Goal: Information Seeking & Learning: Learn about a topic

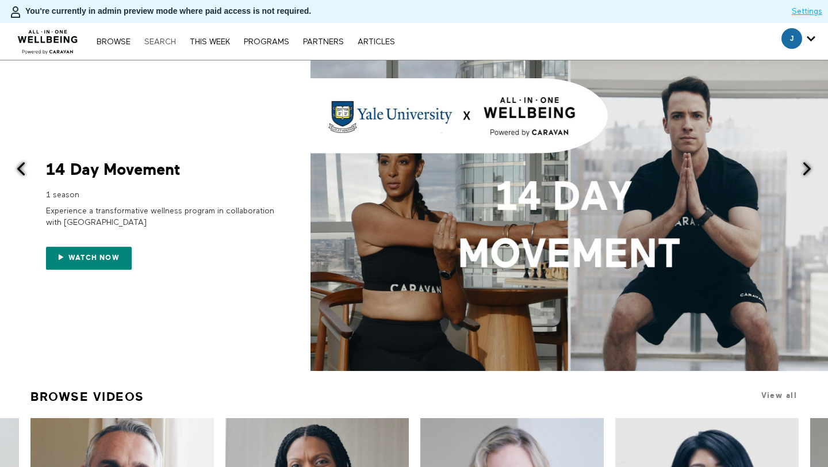
click at [152, 43] on link "Search" at bounding box center [160, 42] width 43 height 8
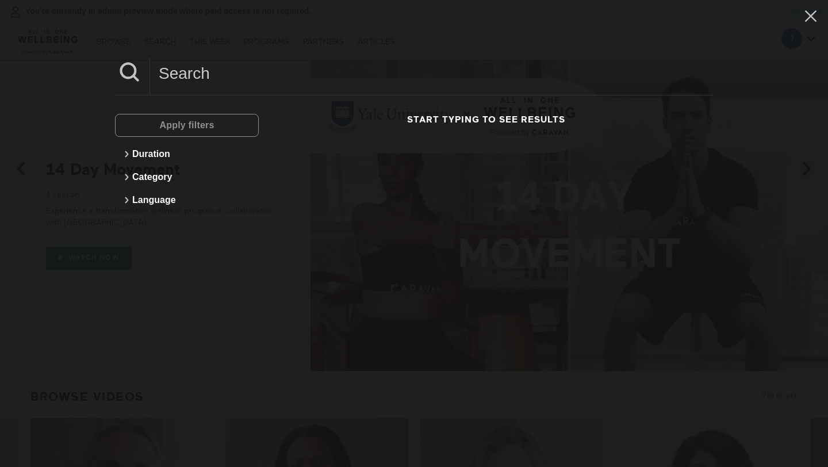
click at [202, 74] on input at bounding box center [431, 73] width 563 height 32
paste input "2 Min Supporting A Loved One With Heart Disease"
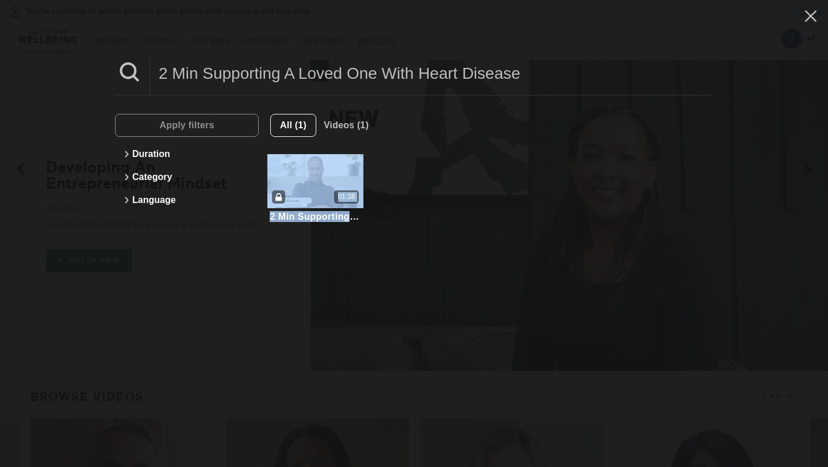
click at [298, 246] on div "2 Min Supporting A Loved One With Heart Disease Apply filters Duration Category…" at bounding box center [414, 233] width 828 height 467
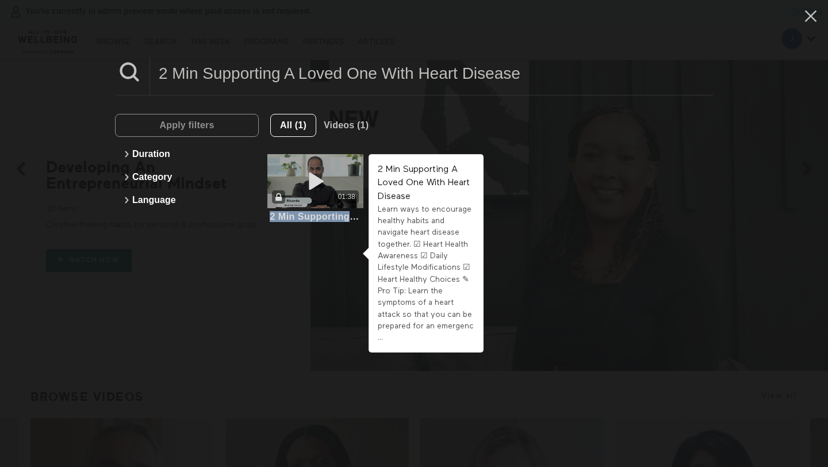
drag, startPoint x: 264, startPoint y: 220, endPoint x: 354, endPoint y: 217, distance: 89.1
click at [354, 217] on li "2 Min Supporting A Loved One With Heart Disease Learn ways to encourage healthy…" at bounding box center [316, 188] width 114 height 81
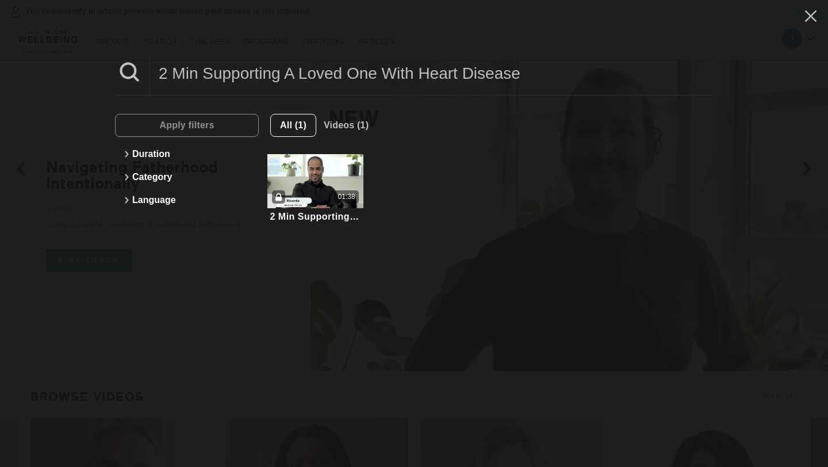
click at [269, 224] on li "2 Min Supporting A Loved One With Heart Disease Learn ways to encourage healthy…" at bounding box center [316, 188] width 114 height 81
drag, startPoint x: 267, startPoint y: 218, endPoint x: 409, endPoint y: 211, distance: 142.2
click at [409, 211] on ul "2 Min Supporting A Loved One With Heart Disease Learn ways to encourage healthy…" at bounding box center [486, 188] width 454 height 81
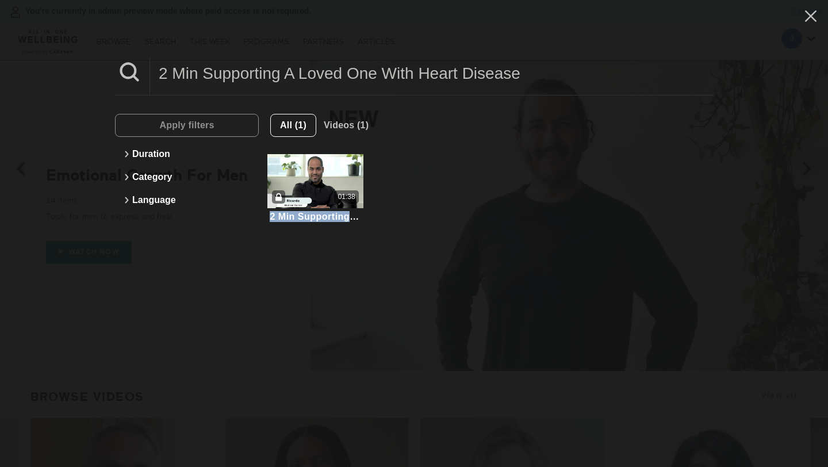
copy div "2 Min Supporting A Loved One With Heart Disease"
click at [333, 66] on input "2 Min Supporting A Loved One With Heart Disease" at bounding box center [431, 73] width 563 height 32
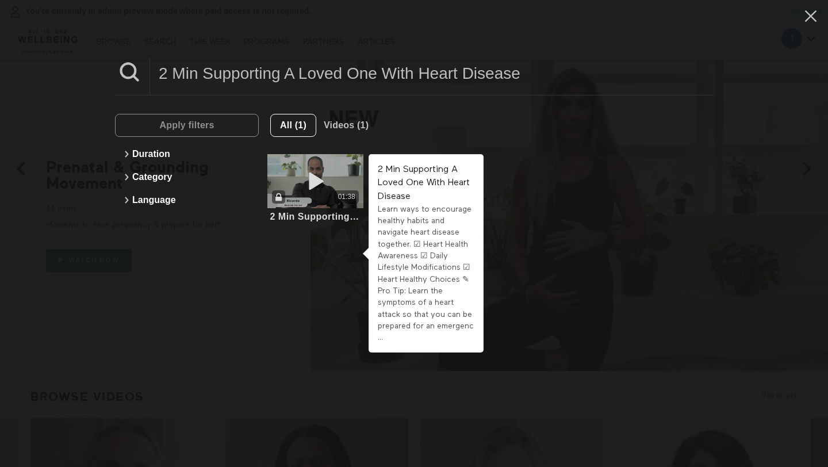
click at [269, 206] on div "01:38" at bounding box center [315, 181] width 96 height 54
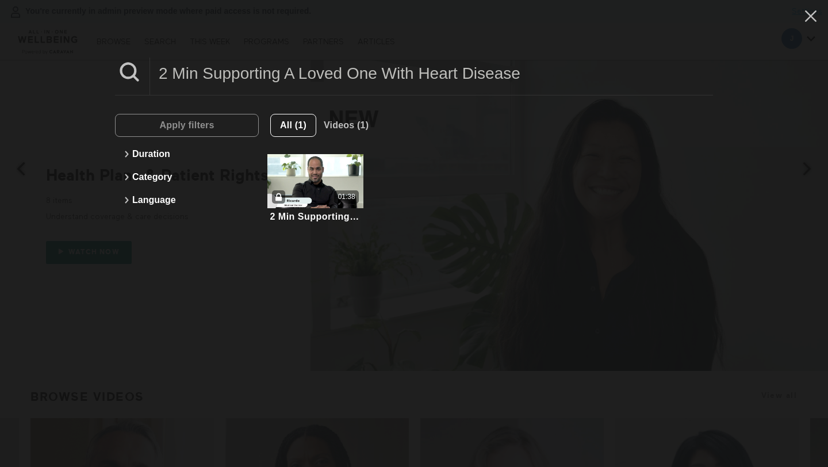
click at [336, 82] on input "2 Min Supporting A Loved One With Heart Disease" at bounding box center [431, 73] width 563 height 32
paste input "5 Min Creating An Accessible Community For People With Disabilities"
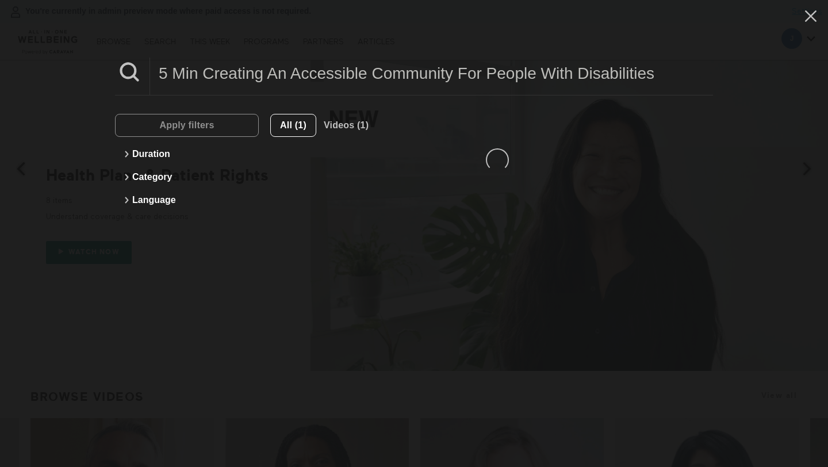
click at [335, 73] on input "5 Min Creating An Accessible Community For People With Disabilities" at bounding box center [431, 73] width 563 height 32
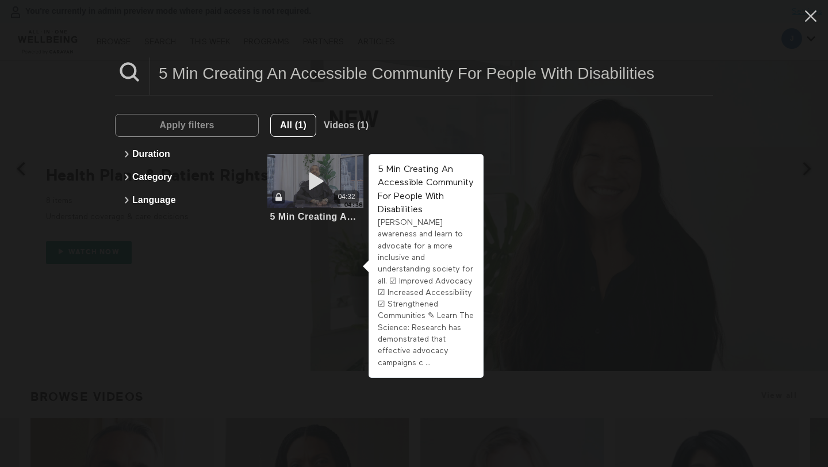
click at [314, 182] on icon at bounding box center [315, 181] width 34 height 20
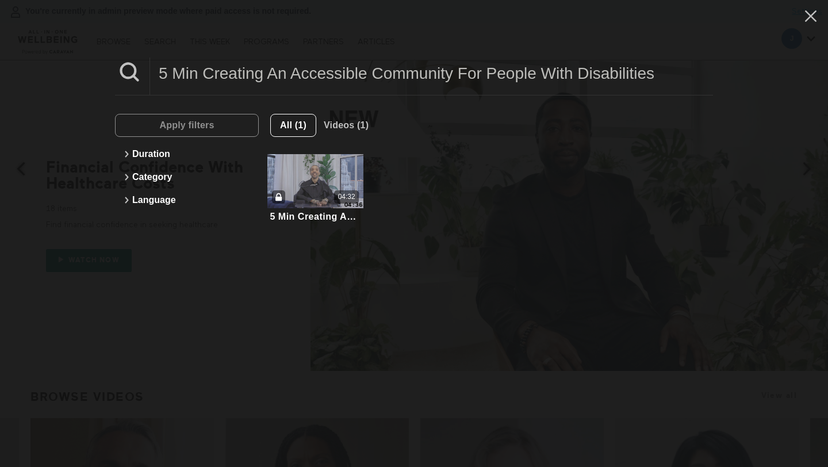
click at [262, 78] on input "5 Min Creating An Accessible Community For People With Disabilities" at bounding box center [431, 73] width 563 height 32
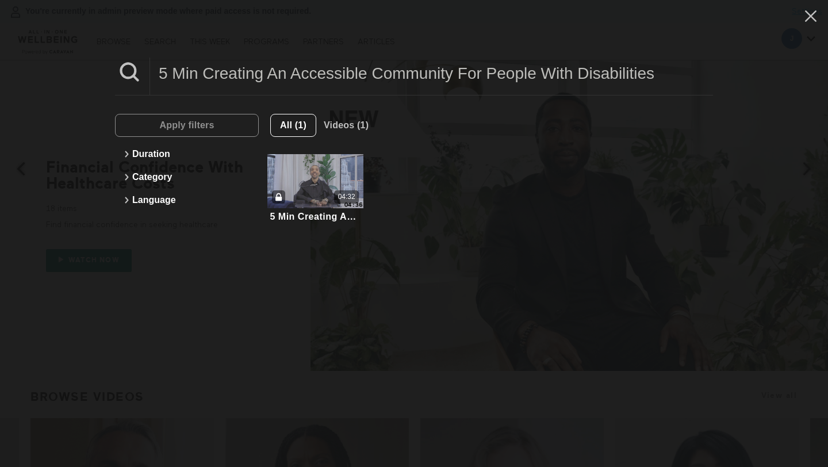
paste input "Supporting A Loved One With Depression"
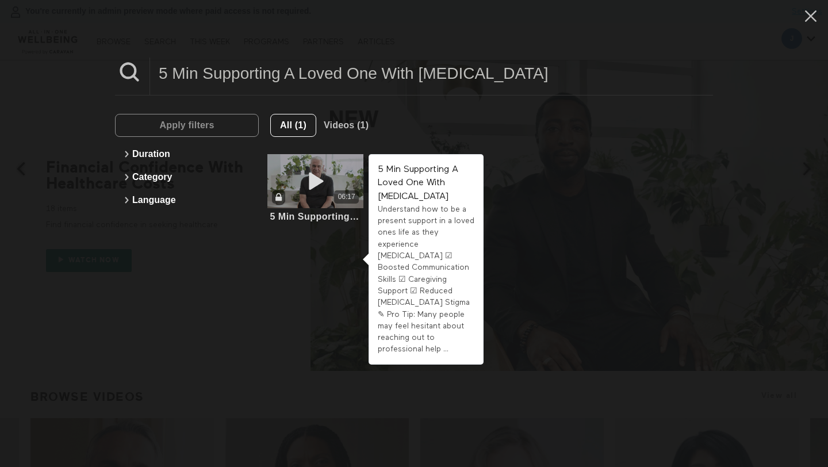
click at [330, 174] on icon at bounding box center [315, 181] width 34 height 20
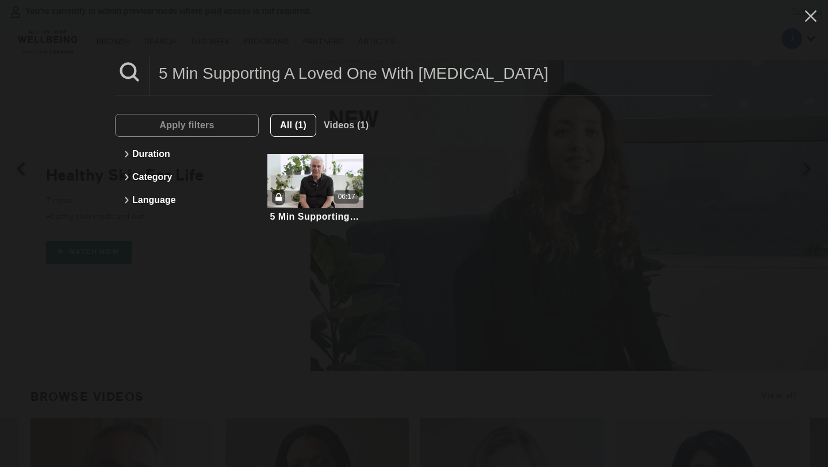
click at [321, 78] on input "5 Min Supporting A Loved One With Depression" at bounding box center [431, 73] width 563 height 32
paste input "2 Min Caring For Someone With Dementia"
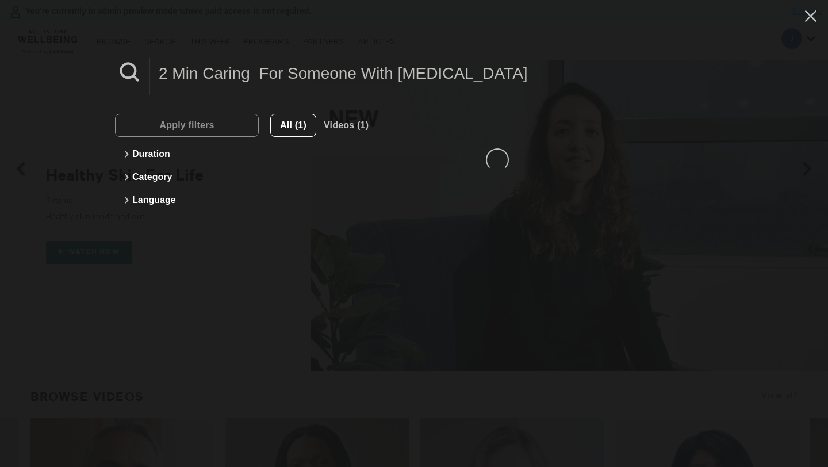
click at [321, 78] on input "2 Min Caring For Someone With Dementia" at bounding box center [431, 73] width 563 height 32
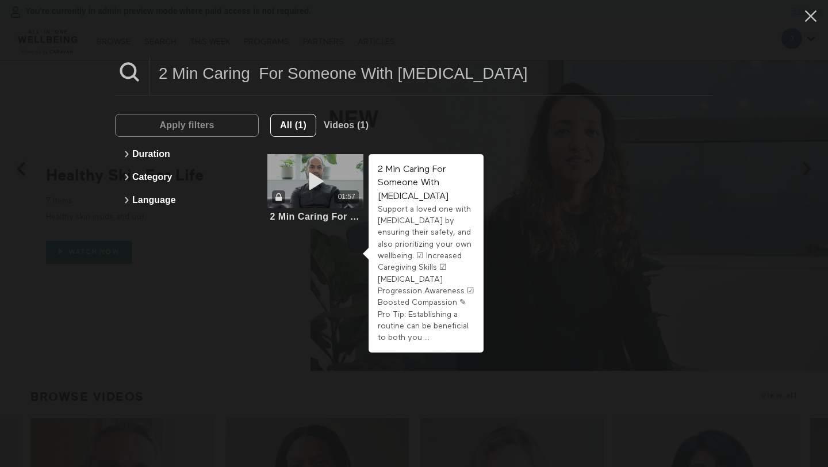
click at [335, 191] on div "01:57" at bounding box center [315, 196] width 96 height 13
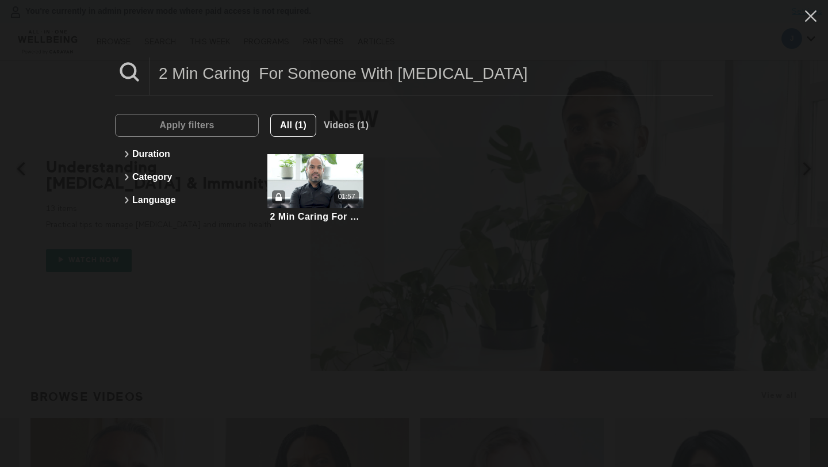
click at [308, 79] on input "2 Min Caring For Someone With Dementia" at bounding box center [431, 73] width 563 height 32
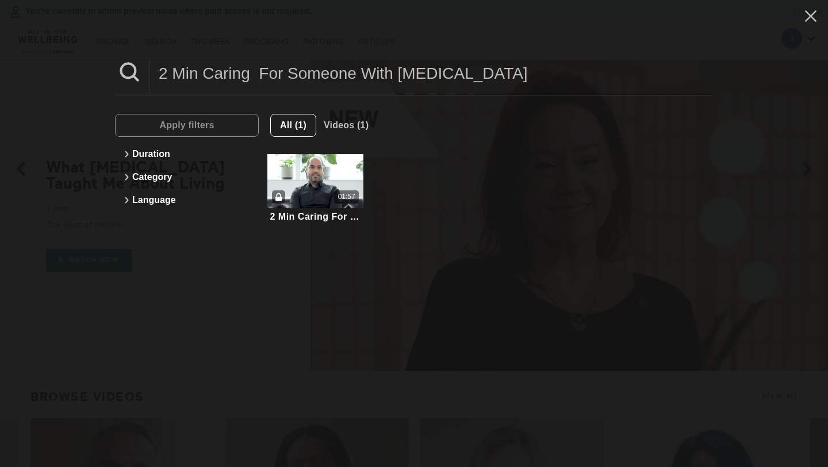
click at [308, 79] on input "2 Min Caring For Someone With Dementia" at bounding box center [431, 73] width 563 height 32
paste input "10 Min Navigate Healthcare As A Caregiver"
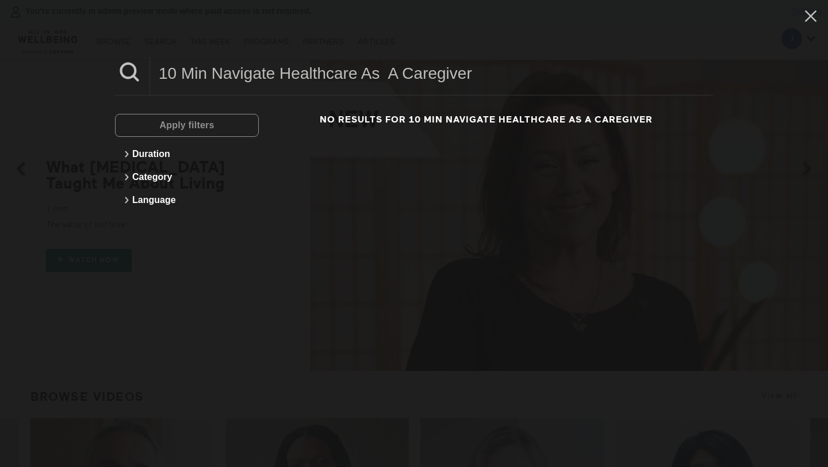
click at [308, 79] on input "10 Min Navigate Healthcare As A Caregiver" at bounding box center [431, 73] width 563 height 32
click at [384, 73] on input "10 Min Navigate Healthcare As A Caregiver" at bounding box center [431, 73] width 563 height 32
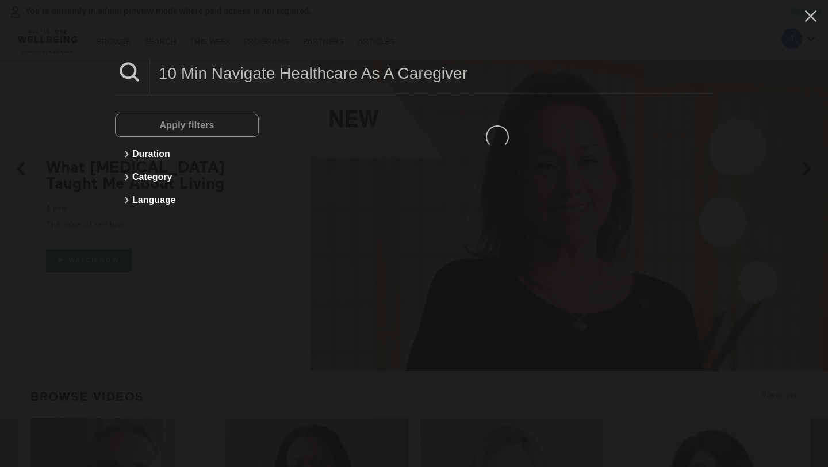
click at [384, 73] on input "10 Min Navigate Healthcare As A Caregiver" at bounding box center [431, 73] width 563 height 32
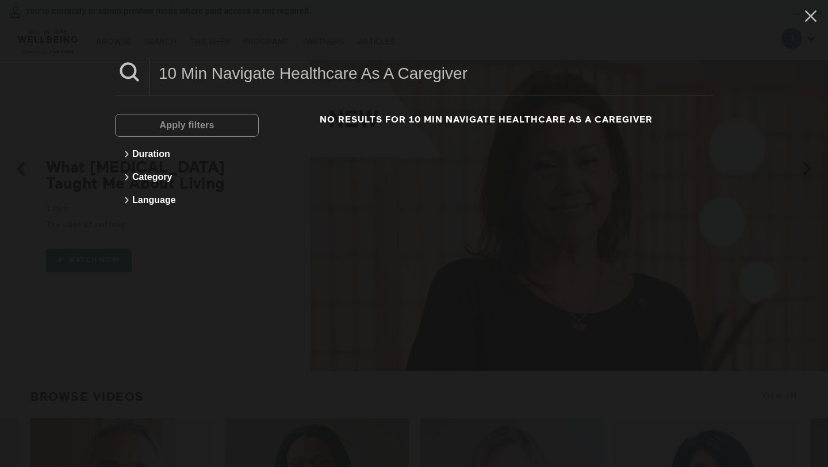
click at [272, 74] on input "10 Min Navigate Healthcare As A Caregiver" at bounding box center [431, 73] width 563 height 32
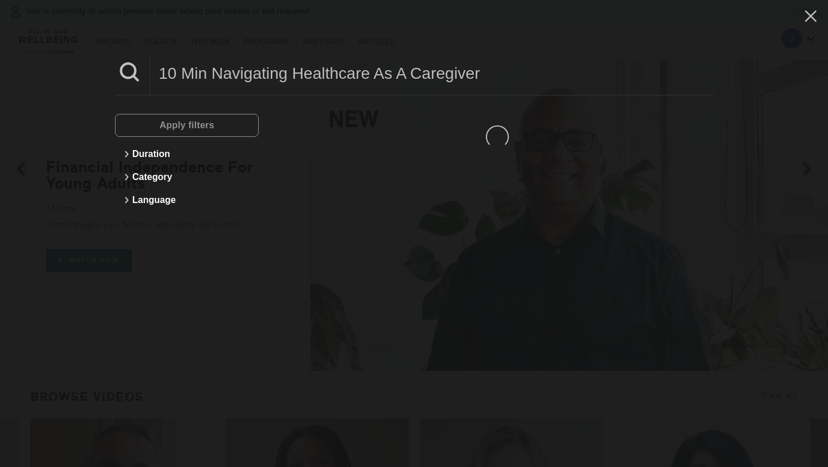
click at [279, 71] on input "10 Min Navigating Healthcare As A Caregiver" at bounding box center [431, 73] width 563 height 32
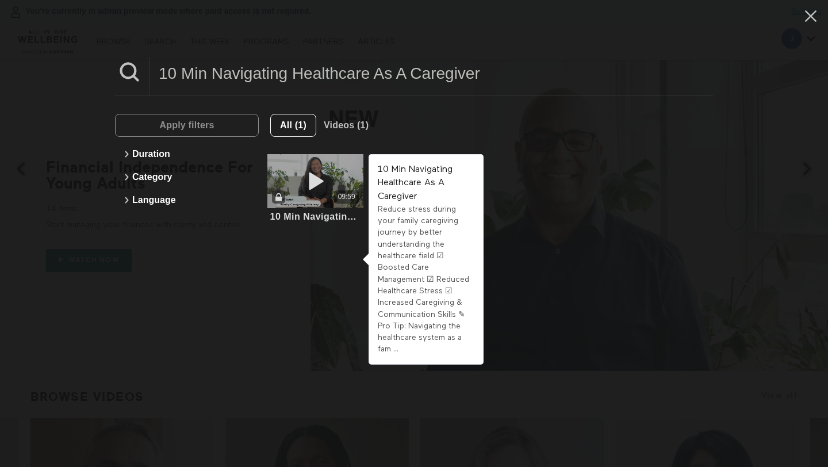
click at [334, 175] on div "09:59" at bounding box center [315, 181] width 96 height 54
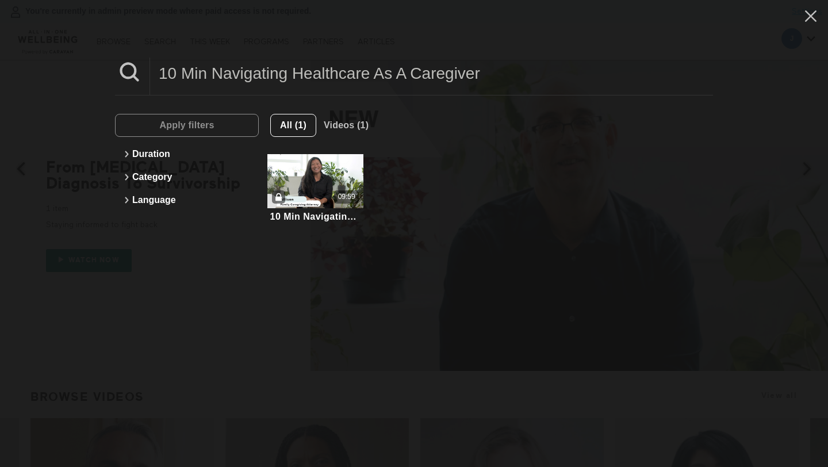
click at [277, 74] on input "10 Min Navigating Healthcare As A Caregiver" at bounding box center [431, 73] width 563 height 32
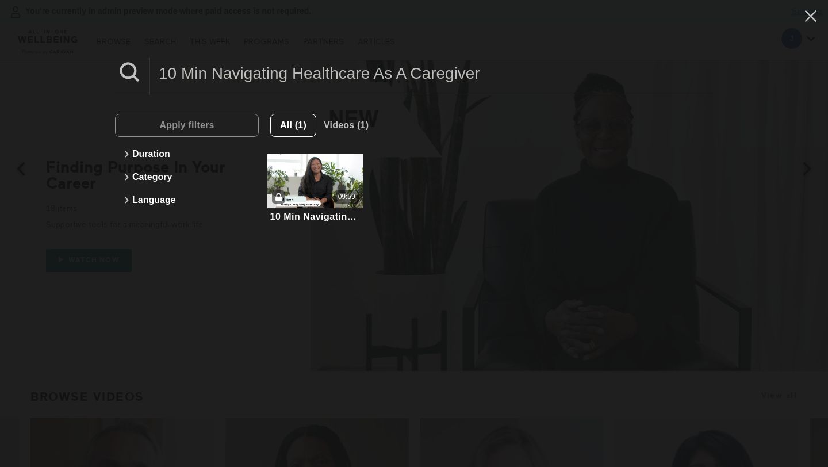
paste input "5 Min How To Manage Stress"
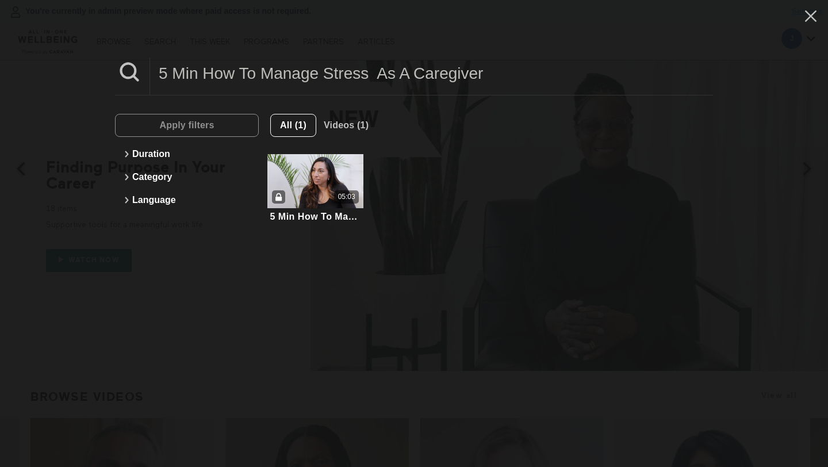
click at [377, 72] on input "5 Min How To Manage Stress As A Caregiver" at bounding box center [431, 73] width 563 height 32
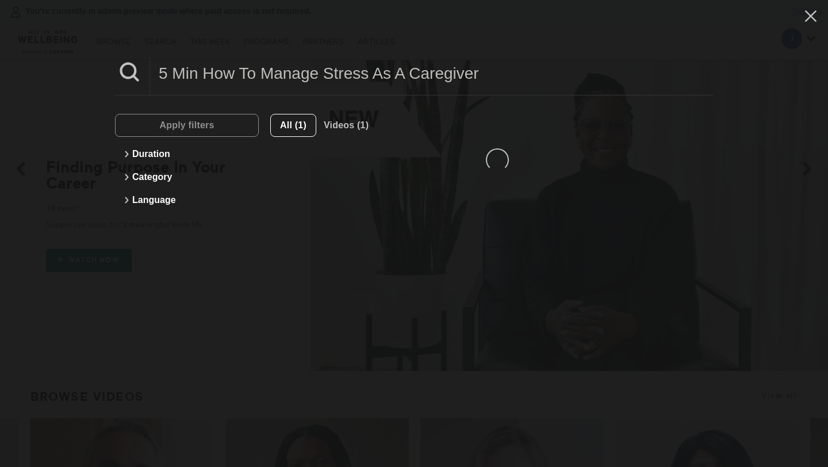
click at [370, 74] on input "5 Min How To Manage Stress As A Caregiver" at bounding box center [431, 73] width 563 height 32
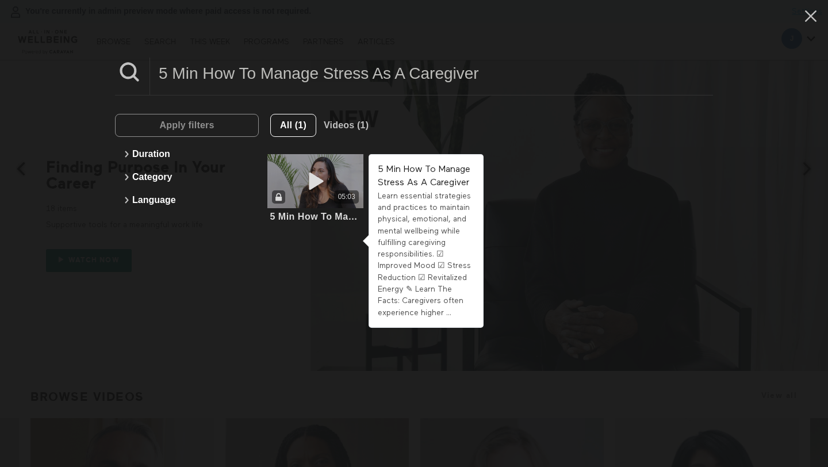
click at [336, 187] on div "05:03" at bounding box center [315, 181] width 96 height 54
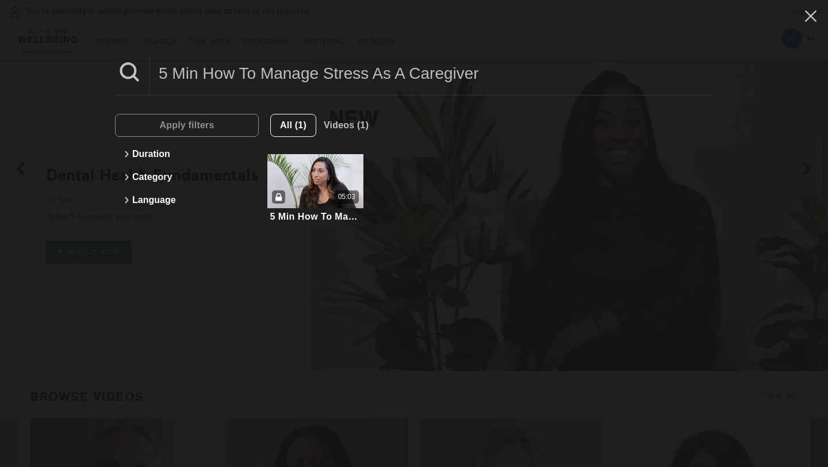
click at [308, 70] on input "5 Min How To Manage Stress As A Caregiver" at bounding box center [431, 73] width 563 height 32
paste input "Neurodivergent Communication"
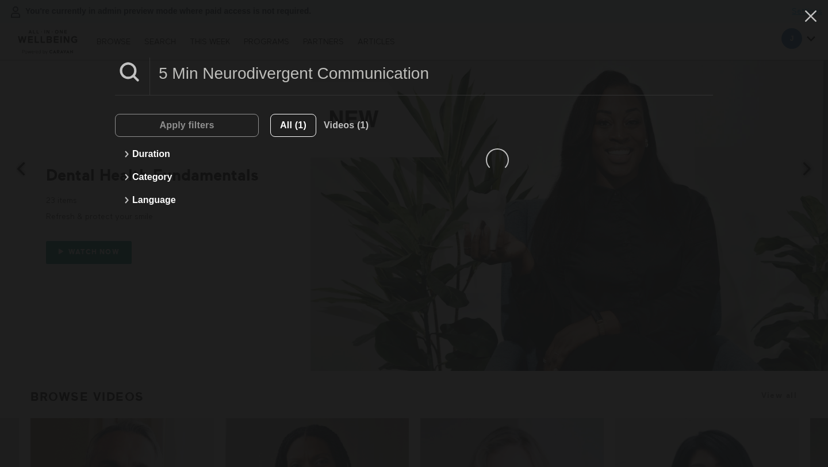
click at [309, 74] on input "5 Min Neurodivergent Communication" at bounding box center [431, 73] width 563 height 32
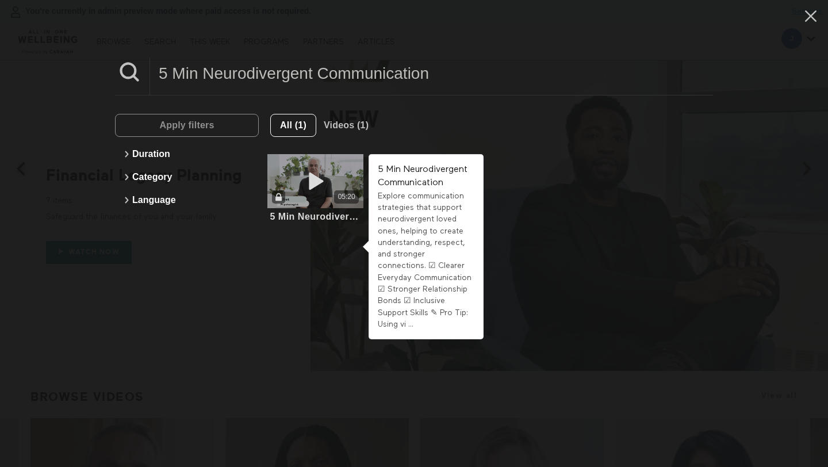
click at [300, 195] on div "05:20" at bounding box center [315, 196] width 96 height 13
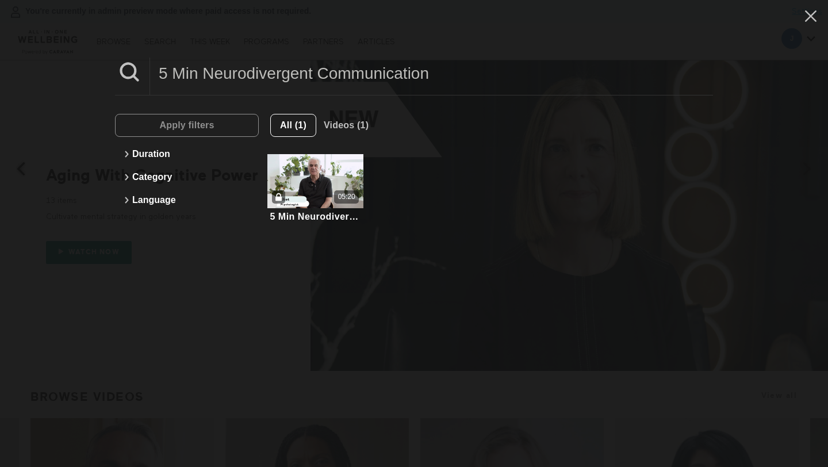
click at [315, 76] on input "5 Min Neurodivergent Communication" at bounding box center [431, 73] width 563 height 32
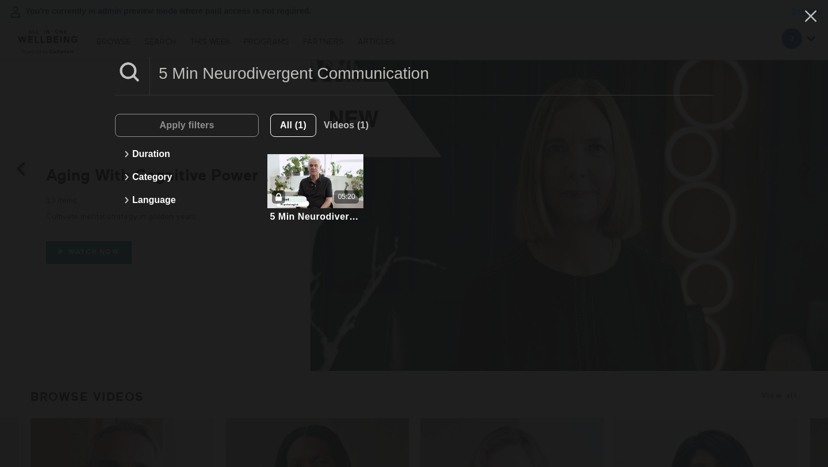
paste input "3 Min Safeguarding Vulnerable Adults"
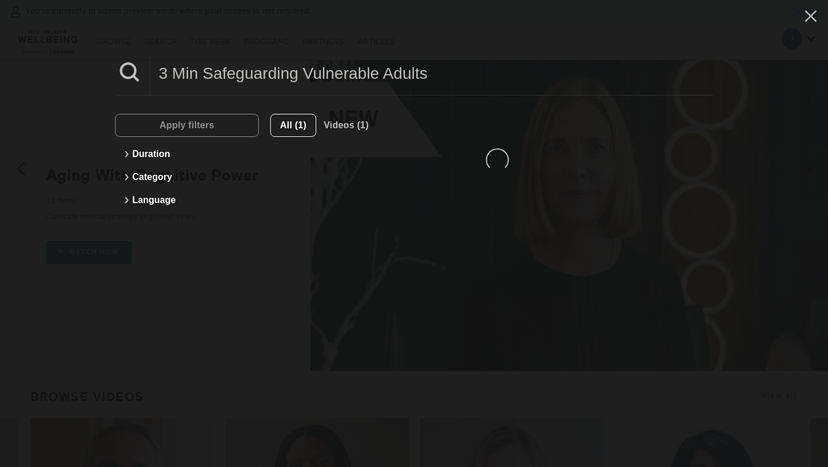
click at [315, 76] on input "3 Min Safeguarding Vulnerable Adults" at bounding box center [431, 73] width 563 height 32
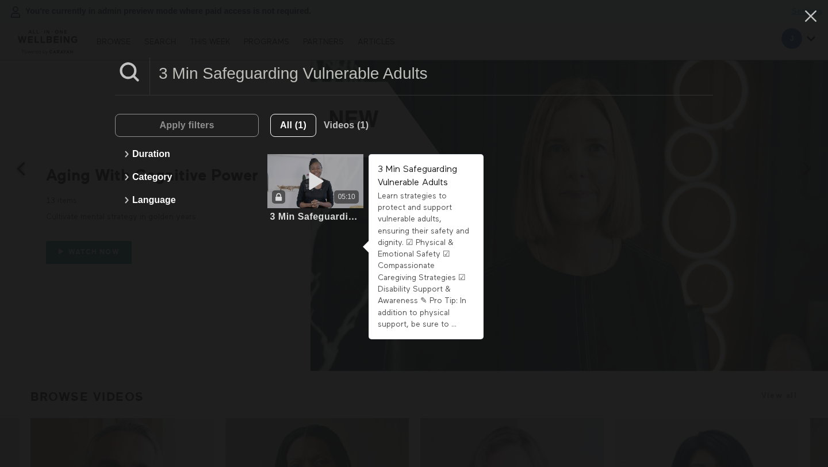
click at [337, 187] on div "05:10" at bounding box center [315, 181] width 96 height 54
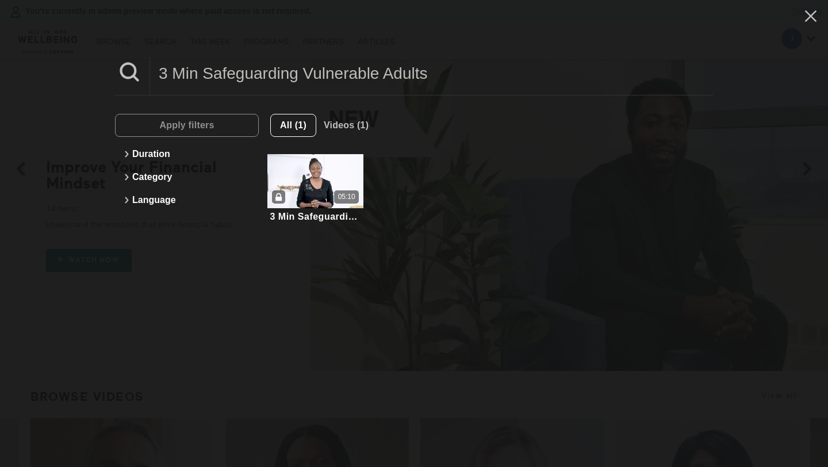
click at [345, 72] on input "3 Min Safeguarding Vulnerable Adults" at bounding box center [431, 73] width 563 height 32
paste input "Parenting Your Grandchildren"
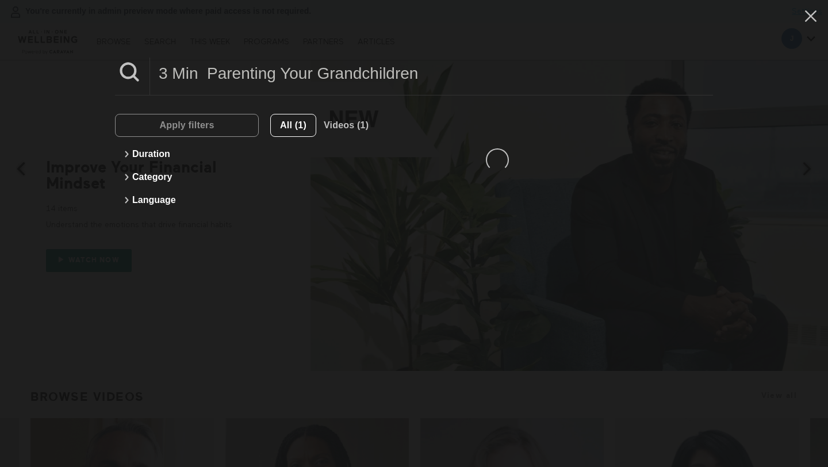
click at [347, 86] on input "3 Min Parenting Your Grandchildren" at bounding box center [431, 73] width 563 height 32
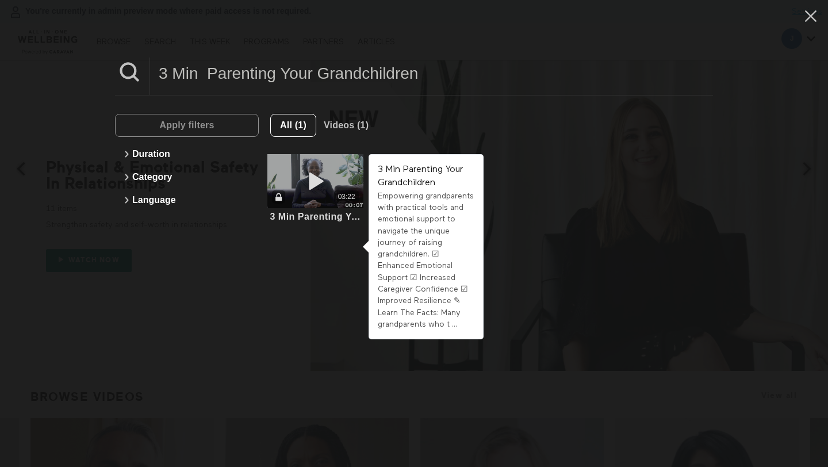
click at [320, 205] on div "03:22" at bounding box center [315, 181] width 96 height 54
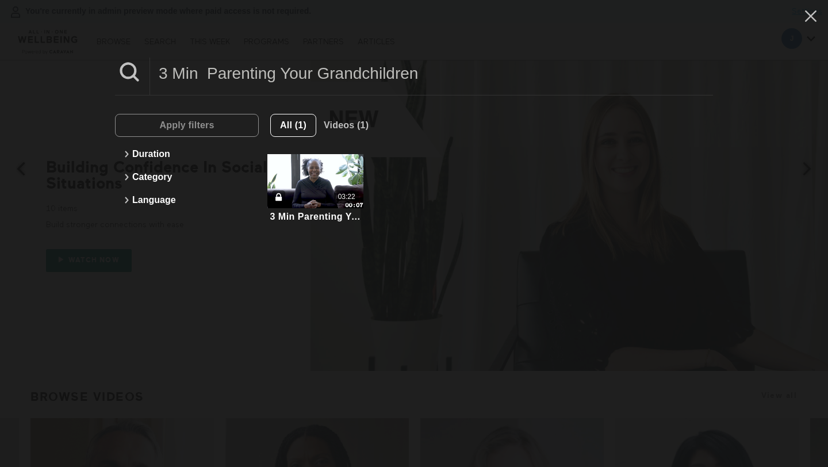
click at [304, 71] on input "3 Min Parenting Your Grandchildren" at bounding box center [431, 73] width 563 height 32
paste input "2 Min Supporting A Loved One Struggling With Addictio"
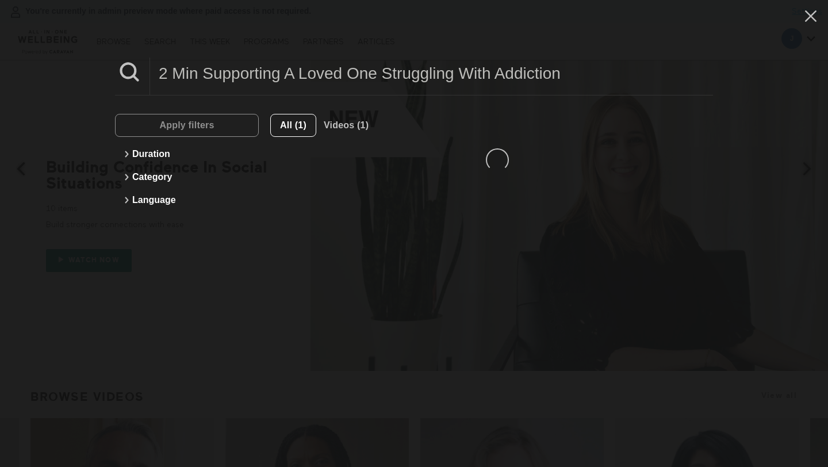
click at [304, 71] on input "2 Min Supporting A Loved One Struggling With Addiction" at bounding box center [431, 73] width 563 height 32
click at [305, 73] on input "2 Min Supporting A Loved One Struggling With Addiction" at bounding box center [431, 73] width 563 height 32
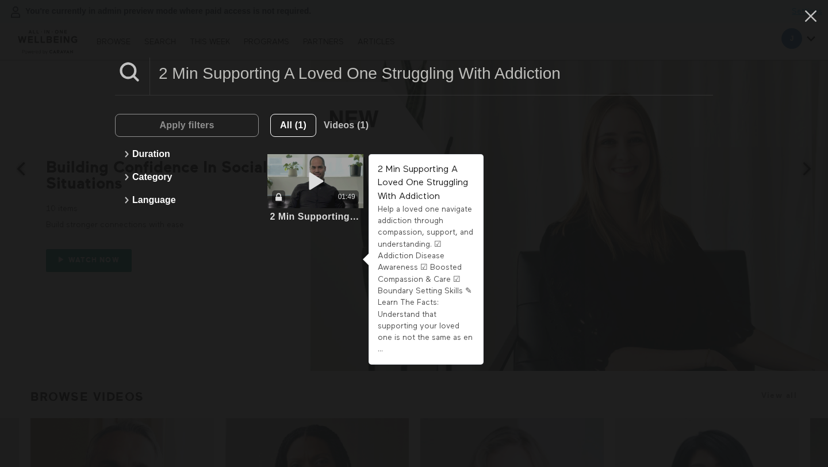
click at [322, 186] on icon at bounding box center [315, 181] width 34 height 20
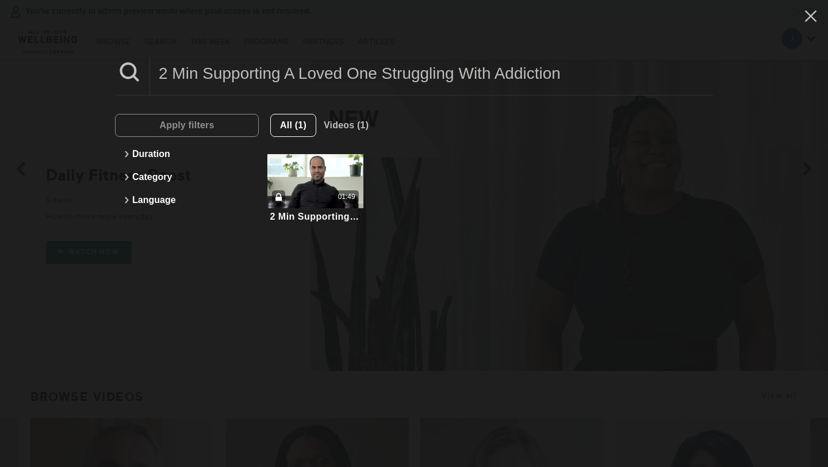
click at [240, 93] on div "2 Min Supporting A Loved One Struggling With Addiction" at bounding box center [414, 76] width 598 height 38
click at [235, 78] on input "2 Min Supporting A Loved One Struggling With Addiction" at bounding box center [431, 73] width 563 height 32
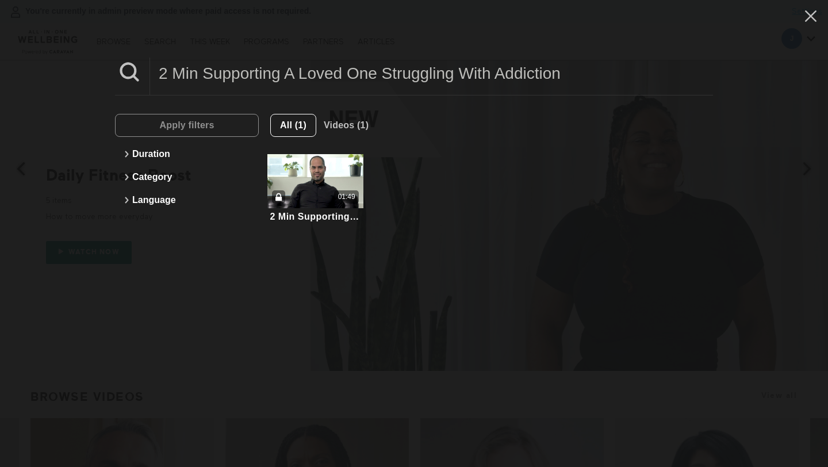
click at [235, 78] on input "2 Min Supporting A Loved One Struggling With Addiction" at bounding box center [431, 73] width 563 height 32
paste input "5 Min How To Navigate The Weight Of Responsibility"
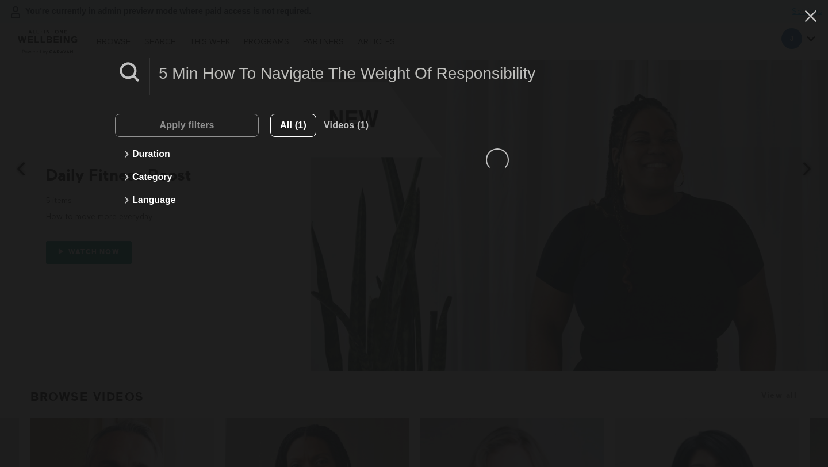
click at [235, 78] on input "5 Min How To Navigate The Weight Of Responsibility" at bounding box center [431, 73] width 563 height 32
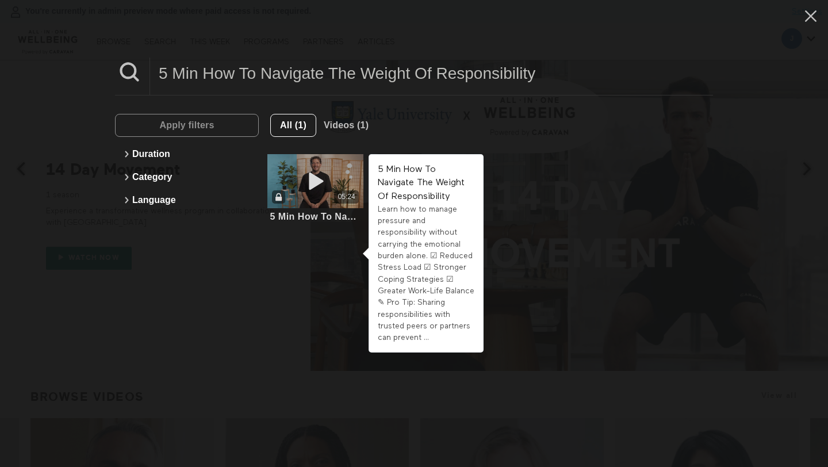
click at [332, 175] on icon at bounding box center [315, 181] width 34 height 20
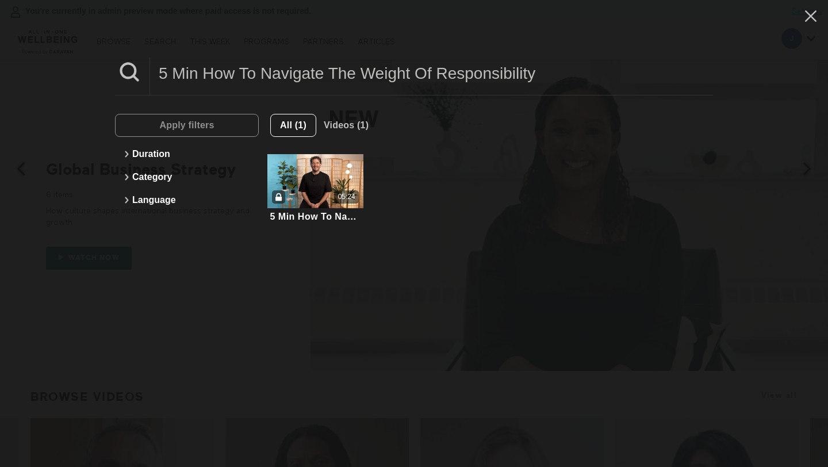
click at [299, 76] on input "5 Min How To Navigate The Weight Of Responsibility" at bounding box center [431, 73] width 563 height 32
type input "v"
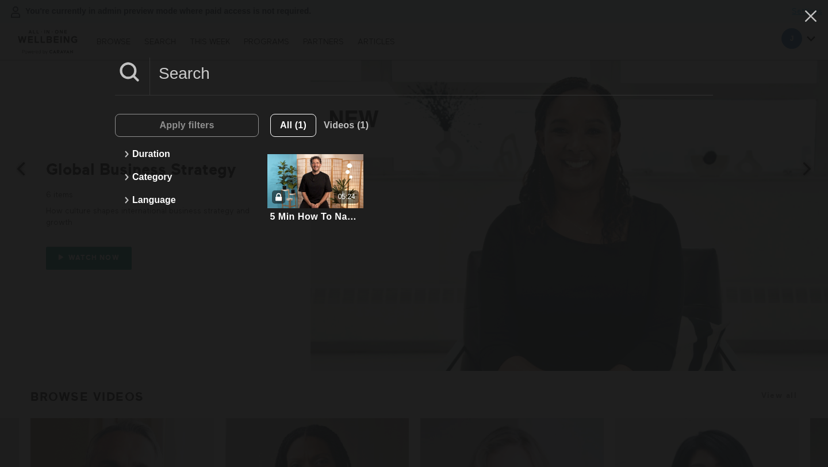
paste input "5 Min Recognizing The Signs Of A Mental Health Crisis"
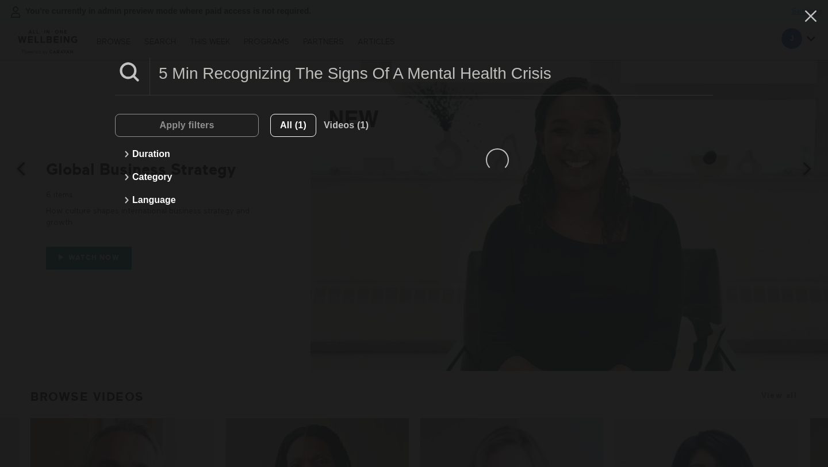
click at [299, 76] on input "5 Min Recognizing The Signs Of A Mental Health Crisis" at bounding box center [431, 73] width 563 height 32
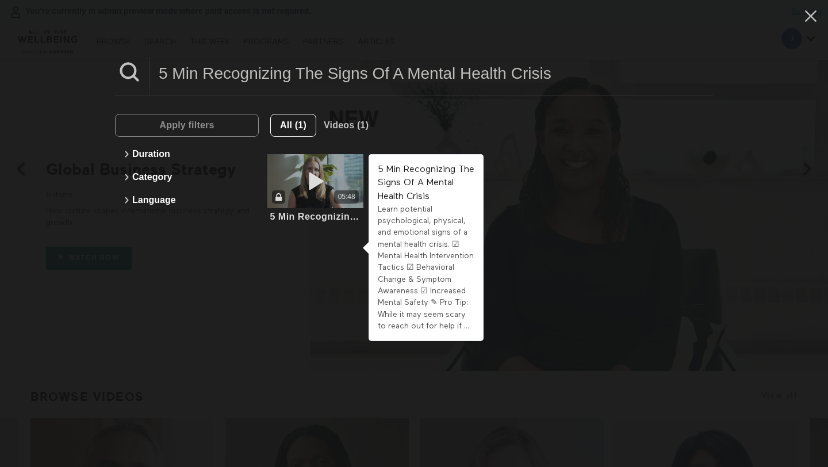
click at [320, 185] on icon at bounding box center [315, 181] width 34 height 20
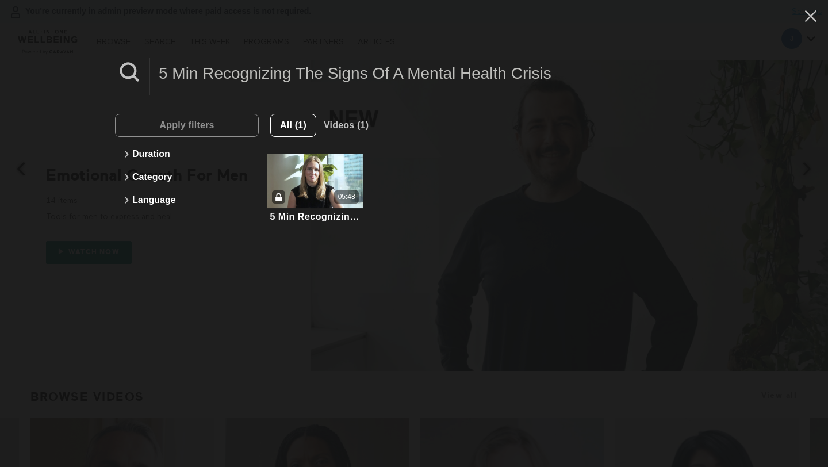
click at [304, 77] on input "5 Min Recognizing The Signs Of A Mental Health Crisis" at bounding box center [431, 73] width 563 height 32
paste input "Budgeting For Caregiving Expense"
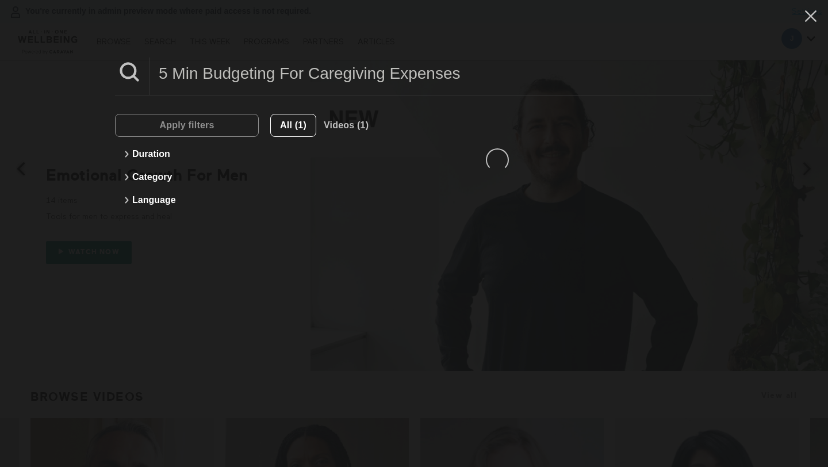
click at [304, 77] on input "5 Min Budgeting For Caregiving Expenses" at bounding box center [431, 73] width 563 height 32
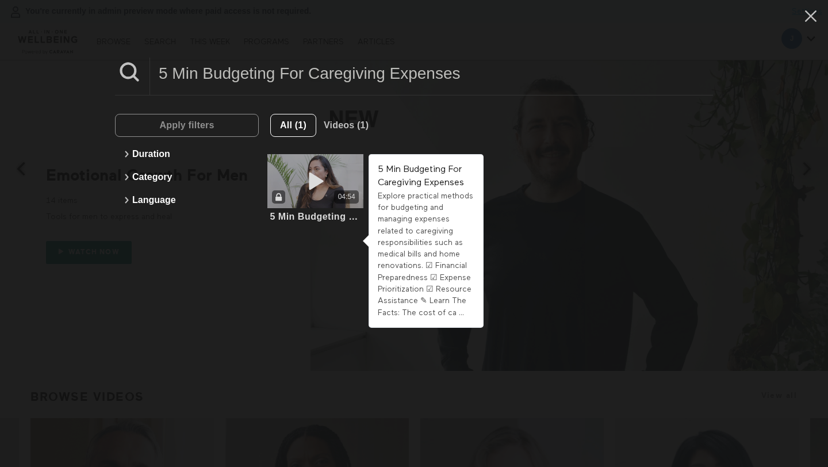
click at [322, 195] on div "04:54" at bounding box center [315, 196] width 96 height 13
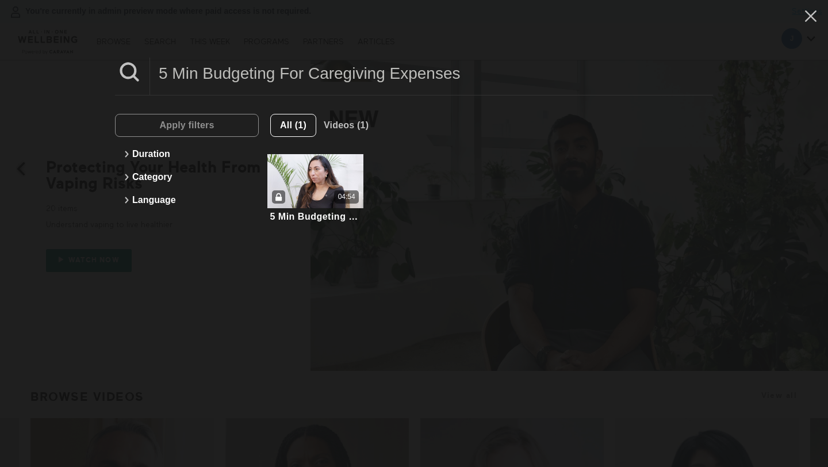
click at [334, 70] on input "5 Min Budgeting For Caregiving Expenses" at bounding box center [431, 73] width 563 height 32
paste input "2 Min Identifying A Concussed Person & Emergency Care"
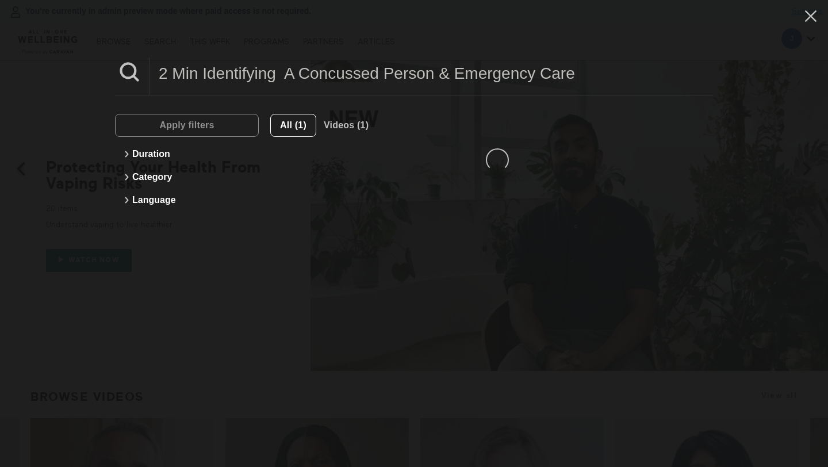
click at [334, 70] on input "2 Min Identifying A Concussed Person & Emergency Care" at bounding box center [431, 73] width 563 height 32
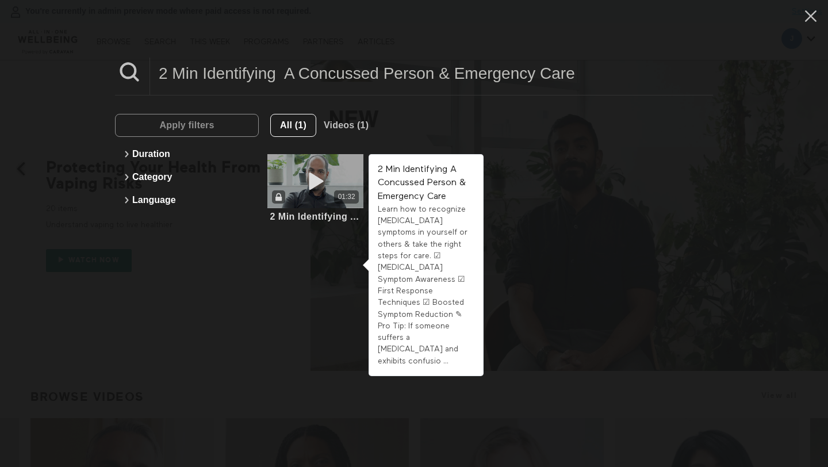
type input "2 Min Identifying A Concussed Person & Emergency Care"
click at [324, 181] on icon at bounding box center [315, 181] width 34 height 20
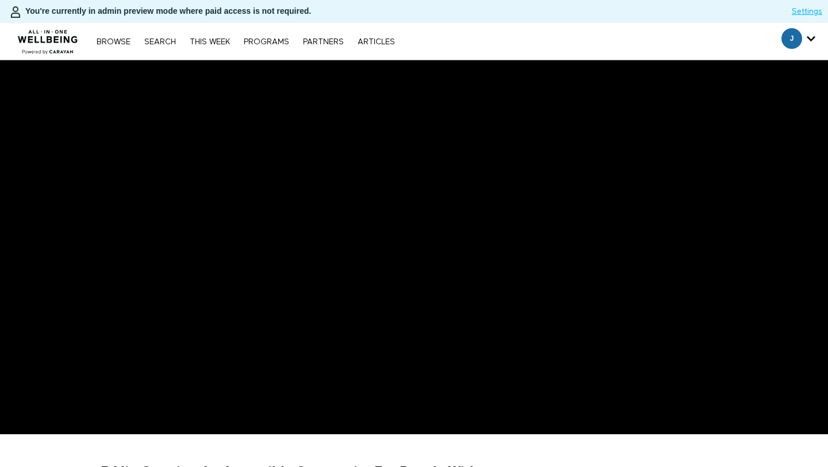
scroll to position [221, 0]
